Goal: Task Accomplishment & Management: Use online tool/utility

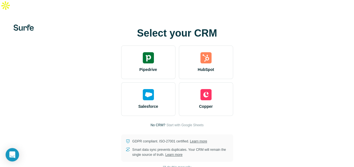
click at [99, 11] on div "Select your CRM Pipedrive HubSpot Salesforce Copper No CRM? Start with Google S…" at bounding box center [177, 94] width 354 height 167
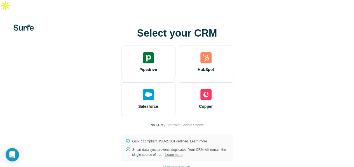
click at [99, 11] on div "Select your CRM Pipedrive HubSpot Salesforce Copper No CRM? Start with Google S…" at bounding box center [177, 94] width 354 height 167
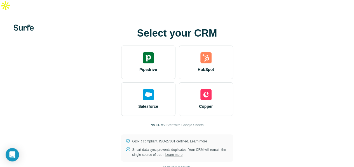
click at [99, 11] on div "Select your CRM Pipedrive HubSpot Salesforce Copper No CRM? Start with Google S…" at bounding box center [177, 94] width 354 height 167
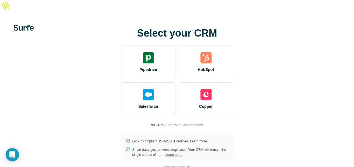
click at [99, 11] on div "Select your CRM Pipedrive HubSpot Salesforce Copper No CRM? Start with Google S…" at bounding box center [177, 94] width 354 height 167
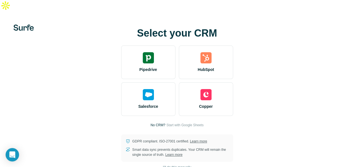
click at [99, 11] on div "Select your CRM Pipedrive HubSpot Salesforce Copper No CRM? Start with Google S…" at bounding box center [177, 94] width 354 height 167
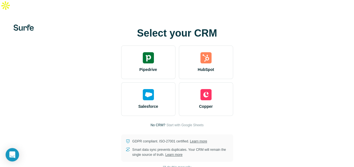
click at [99, 11] on div "Select your CRM Pipedrive HubSpot Salesforce Copper No CRM? Start with Google S…" at bounding box center [177, 94] width 354 height 167
